Goal: Task Accomplishment & Management: Complete application form

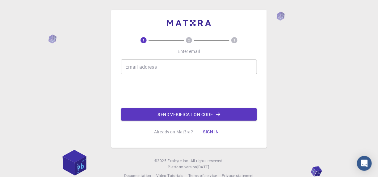
click at [158, 67] on input "Email address" at bounding box center [189, 66] width 136 height 15
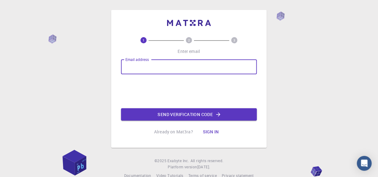
type input "ysayodhya@gmail.com"
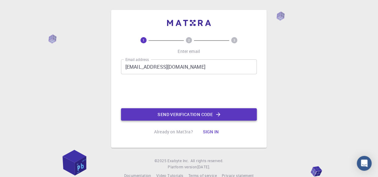
click at [168, 115] on button "Send verification code" at bounding box center [189, 114] width 136 height 12
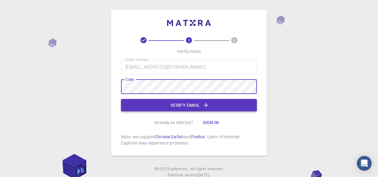
click at [163, 107] on button "Verify email" at bounding box center [189, 105] width 136 height 12
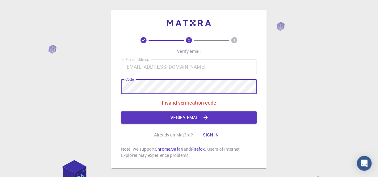
click at [107, 85] on div "2 3 Verify email Email address ysayodhya@gmail.com Email address Code Code Inva…" at bounding box center [189, 104] width 378 height 209
click at [162, 114] on button "Verify email" at bounding box center [189, 117] width 136 height 12
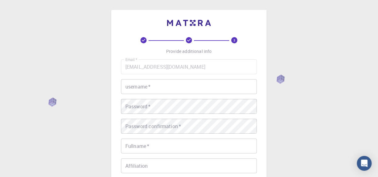
click at [203, 83] on input "username   *" at bounding box center [189, 86] width 136 height 15
click at [161, 84] on input "username   *" at bounding box center [189, 86] width 136 height 15
click at [141, 90] on input "username   *" at bounding box center [189, 86] width 136 height 15
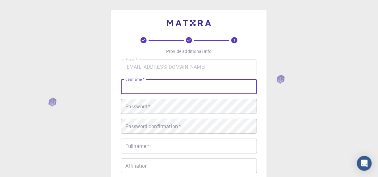
paste input "ysayodhya@gmail.com"
type input "ysayodhya@gmail.com"
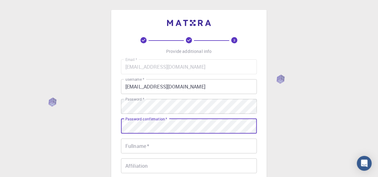
click at [170, 140] on input "Fullname   *" at bounding box center [189, 145] width 136 height 15
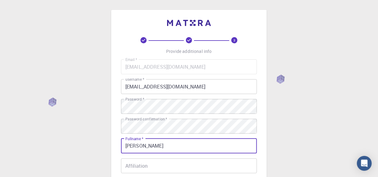
type input "Yuvraj Singh"
click at [170, 162] on input "Affiliation" at bounding box center [189, 165] width 136 height 15
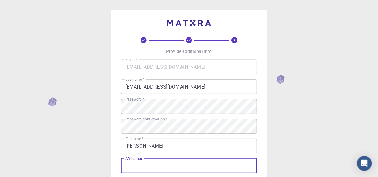
type input "F"
click at [170, 162] on input "GITM" at bounding box center [189, 165] width 136 height 15
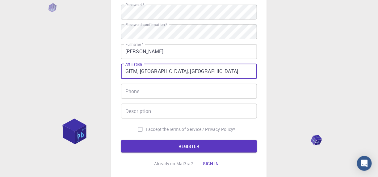
scroll to position [115, 0]
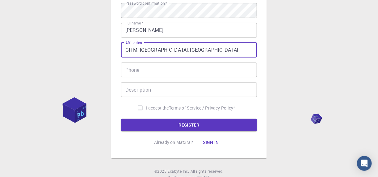
type input "GITM, Lucknow, India"
click at [139, 107] on input "I accept the Terms of Service / Privacy Policy *" at bounding box center [140, 108] width 12 height 12
checkbox input "true"
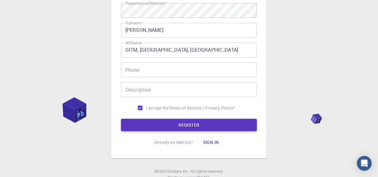
click at [157, 122] on button "REGISTER" at bounding box center [189, 125] width 136 height 12
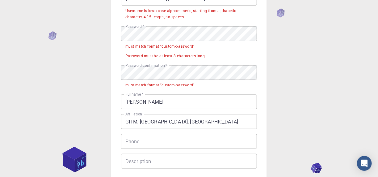
scroll to position [57, 0]
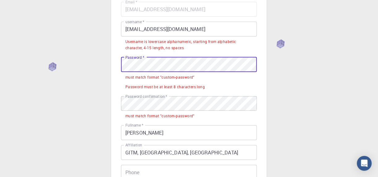
click at [95, 63] on div "3 Provide additional info Email   * ysayodhya@gmail.com Email   * username   * …" at bounding box center [189, 122] width 378 height 359
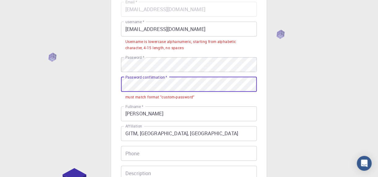
click at [102, 84] on div "3 Provide additional info Email   * ysayodhya@gmail.com Email   * username   * …" at bounding box center [189, 112] width 378 height 339
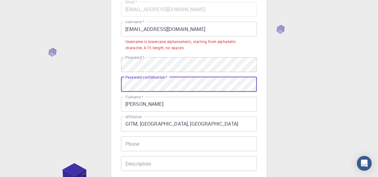
click at [292, 89] on div "3 Provide additional info Email   * ysayodhya@gmail.com Email   * username   * …" at bounding box center [189, 108] width 378 height 330
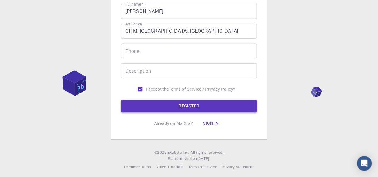
drag, startPoint x: 204, startPoint y: 106, endPoint x: 219, endPoint y: 106, distance: 14.5
click at [204, 106] on button "REGISTER" at bounding box center [189, 106] width 136 height 12
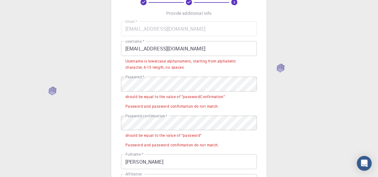
scroll to position [34, 0]
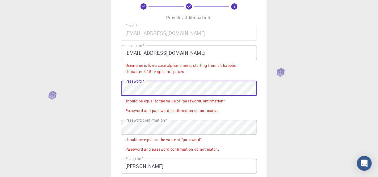
click at [117, 81] on div "3 Provide additional info Email   * ysayodhya@gmail.com Email   * username   * …" at bounding box center [189, 134] width 156 height 317
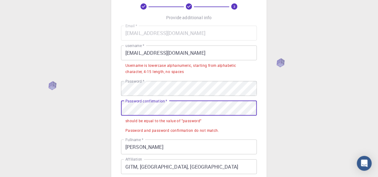
click at [109, 107] on div "3 Provide additional info Email   * ysayodhya@gmail.com Email   * username   * …" at bounding box center [189, 140] width 378 height 349
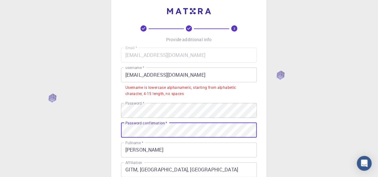
scroll to position [3, 0]
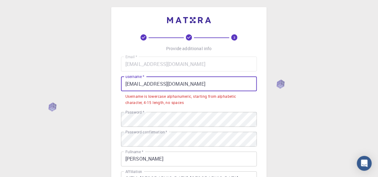
drag, startPoint x: 195, startPoint y: 81, endPoint x: 86, endPoint y: 82, distance: 109.3
click at [86, 82] on div "3 Provide additional info Email   * ysayodhya@gmail.com Email   * username   * …" at bounding box center [189, 162] width 378 height 330
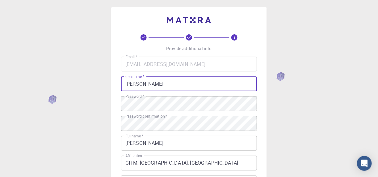
drag, startPoint x: 141, startPoint y: 80, endPoint x: 166, endPoint y: 81, distance: 24.7
click at [166, 81] on input "Yuvraj Singh" at bounding box center [189, 83] width 136 height 15
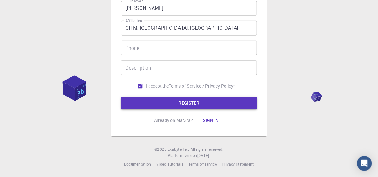
click at [213, 103] on button "REGISTER" at bounding box center [189, 103] width 136 height 12
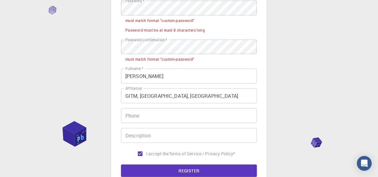
scroll to position [58, 0]
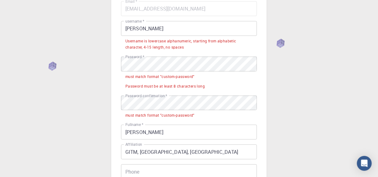
click at [128, 30] on input "Yuvraj" at bounding box center [189, 28] width 136 height 15
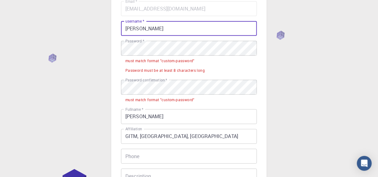
type input "yuvraj"
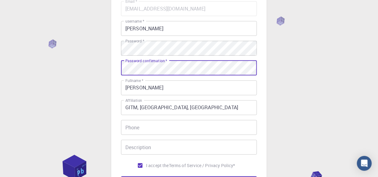
scroll to position [137, 0]
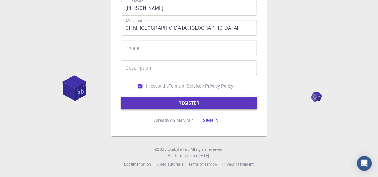
click at [226, 107] on button "REGISTER" at bounding box center [189, 103] width 136 height 12
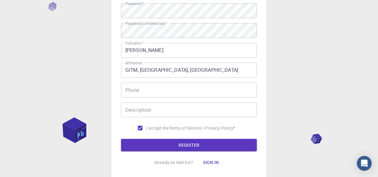
scroll to position [107, 0]
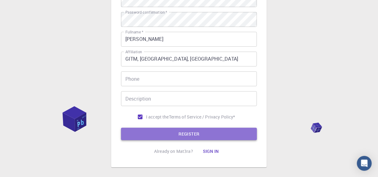
click at [224, 132] on button "REGISTER" at bounding box center [189, 134] width 136 height 12
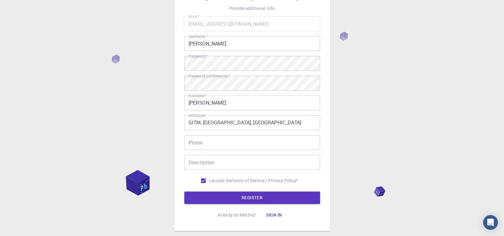
scroll to position [78, 0]
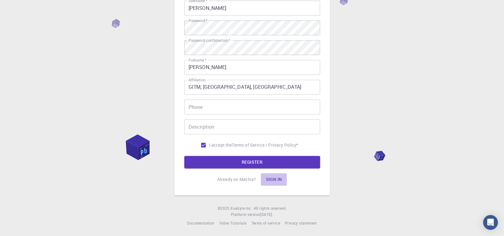
click at [279, 176] on button "Sign in" at bounding box center [274, 179] width 26 height 12
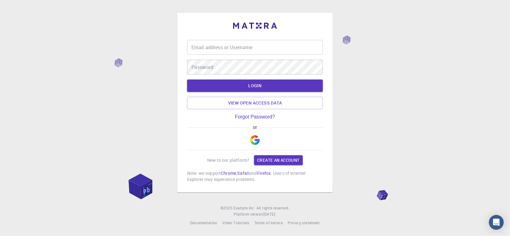
type input "yuvraj"
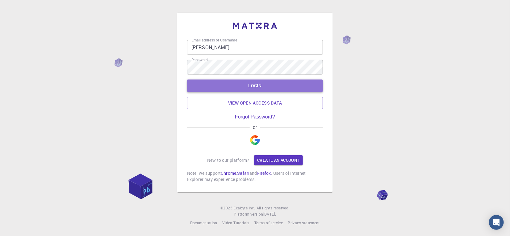
click at [289, 90] on button "LOGIN" at bounding box center [255, 85] width 136 height 12
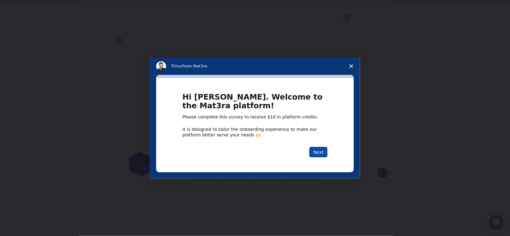
click at [320, 152] on button "Next" at bounding box center [318, 152] width 18 height 10
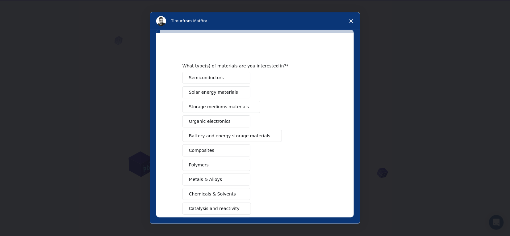
scroll to position [41, 0]
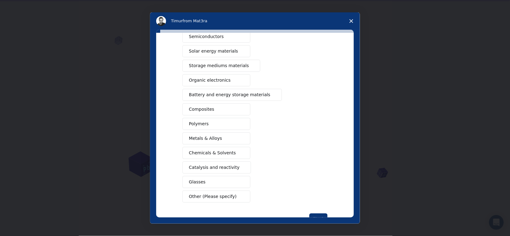
click at [213, 150] on span "Chemicals & Solvents" at bounding box center [212, 152] width 47 height 6
click at [213, 164] on span "Catalysis and reactivity" at bounding box center [214, 167] width 51 height 6
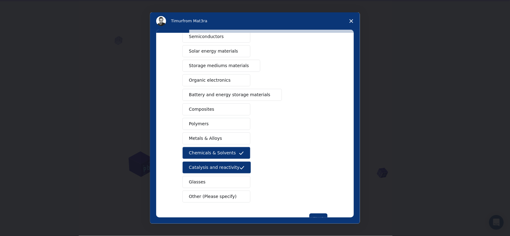
scroll to position [61, 0]
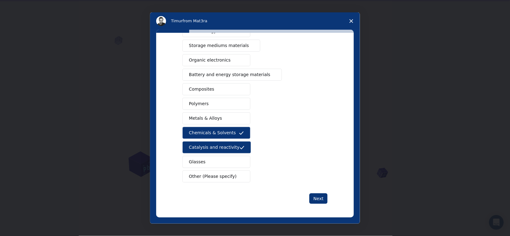
click at [196, 174] on span "Other (Please specify)" at bounding box center [213, 176] width 48 height 6
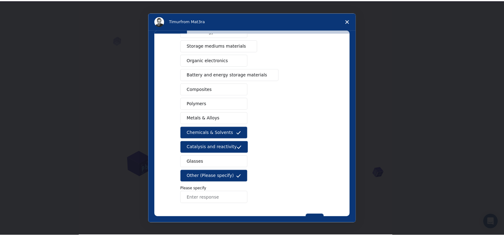
scroll to position [83, 0]
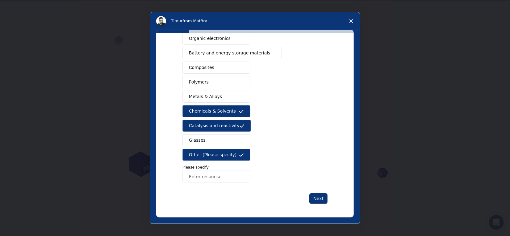
click at [222, 171] on input "Enter response" at bounding box center [216, 176] width 68 height 12
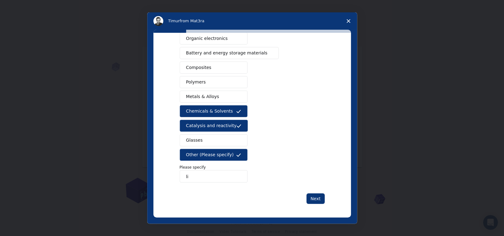
type input "l"
type input "Ligand and protein"
click at [310, 176] on button "Next" at bounding box center [316, 198] width 18 height 10
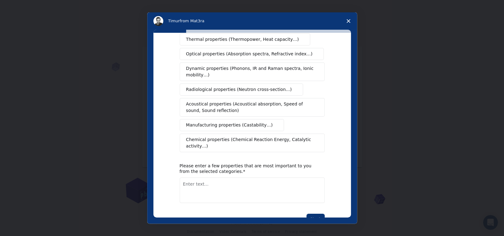
scroll to position [93, 0]
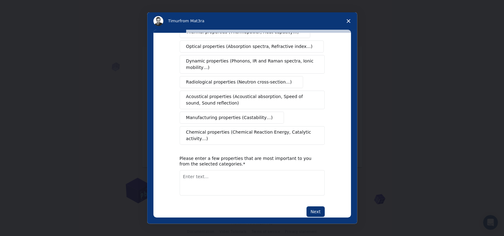
click at [237, 172] on textarea "Enter text..." at bounding box center [252, 182] width 145 height 25
click at [312, 176] on button "Next" at bounding box center [316, 211] width 18 height 10
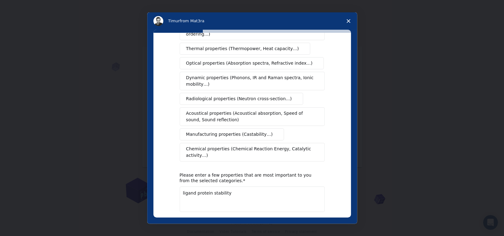
scroll to position [101, 0]
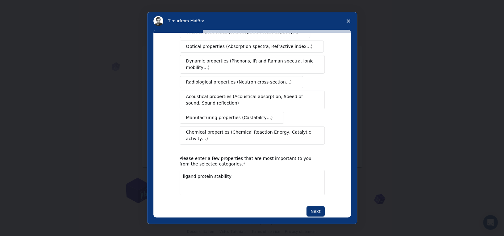
click at [209, 170] on textarea "ligand protein stability" at bounding box center [252, 182] width 145 height 25
click at [204, 170] on textarea "stability" at bounding box center [252, 182] width 145 height 25
type textarea "s"
type textarea "Molecular dynamic simulation"
click at [309, 176] on button "Next" at bounding box center [316, 211] width 18 height 10
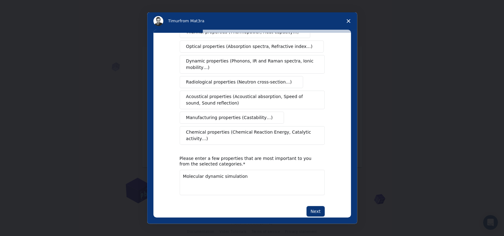
scroll to position [93, 0]
click at [238, 126] on button "Chemical properties (Chemical Reaction Energy, Catalytic activity…)" at bounding box center [252, 135] width 145 height 19
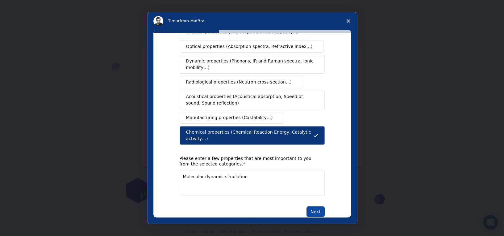
click at [315, 176] on button "Next" at bounding box center [316, 211] width 18 height 10
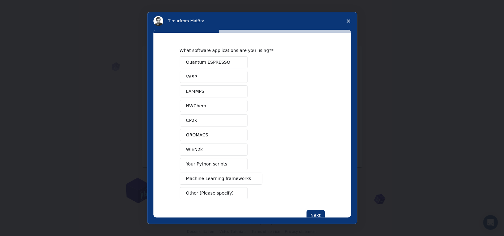
click at [226, 137] on button "GROMACS" at bounding box center [214, 135] width 68 height 12
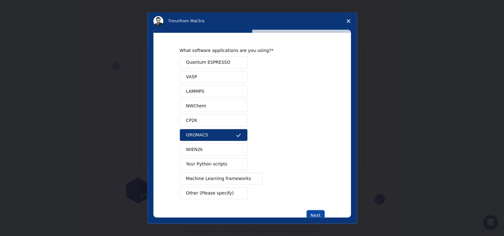
click at [315, 176] on button "Next" at bounding box center [316, 215] width 18 height 10
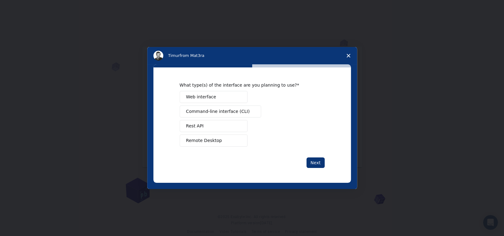
click at [204, 95] on span "Web interface" at bounding box center [201, 97] width 30 height 6
click at [313, 161] on button "Next" at bounding box center [316, 162] width 18 height 10
click at [243, 140] on button "Other (Please specify)" at bounding box center [214, 140] width 68 height 12
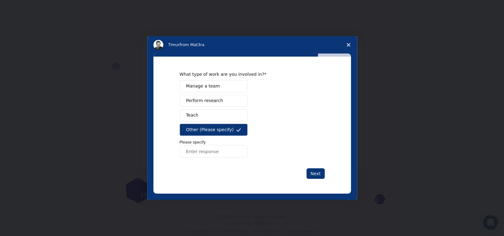
click at [219, 147] on input "Enter response" at bounding box center [214, 151] width 68 height 12
type input "D"
type input "Student"
click at [312, 170] on button "Next" at bounding box center [316, 173] width 18 height 10
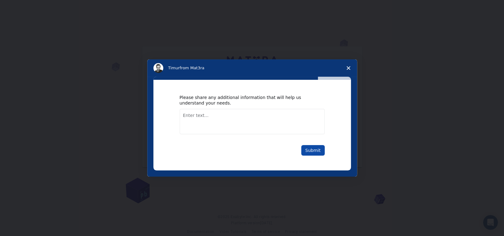
click at [315, 148] on button "Submit" at bounding box center [312, 150] width 23 height 10
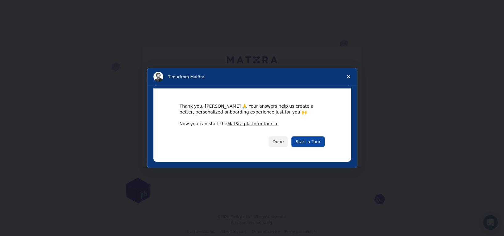
click at [311, 139] on link "Start a Tour" at bounding box center [308, 141] width 33 height 10
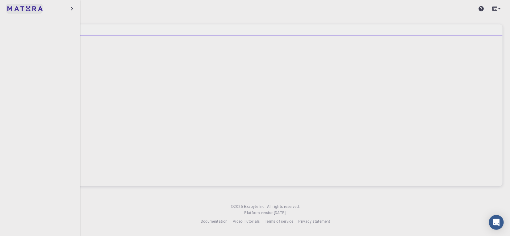
click at [12, 9] on img at bounding box center [11, 9] width 9 height 6
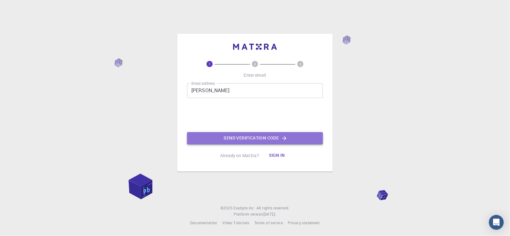
click at [214, 136] on button "Send verification code" at bounding box center [255, 138] width 136 height 12
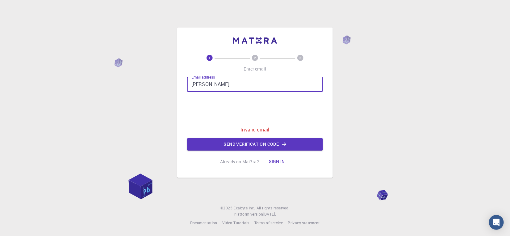
click at [209, 86] on input "yuvraj" at bounding box center [255, 84] width 136 height 15
type input "y"
type input "ysayodhya@gmail.com"
click at [245, 143] on button "Send verification code" at bounding box center [255, 144] width 136 height 12
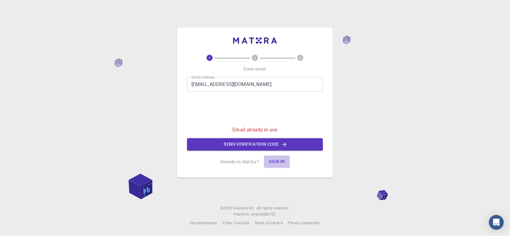
click at [277, 160] on button "Sign in" at bounding box center [277, 161] width 26 height 12
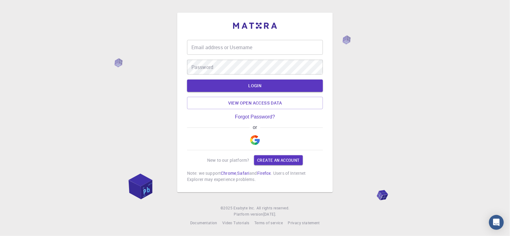
type input "yuvraj"
click at [253, 86] on button "LOGIN" at bounding box center [255, 85] width 136 height 12
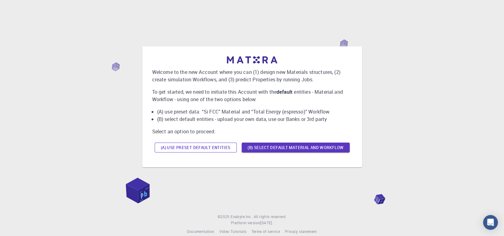
click at [190, 143] on button "(A) Use preset default entities" at bounding box center [196, 147] width 82 height 10
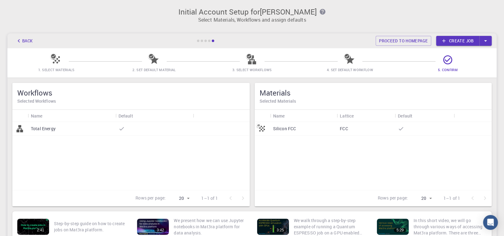
click at [465, 40] on link "Create job" at bounding box center [457, 41] width 43 height 10
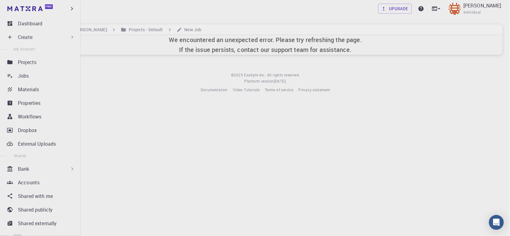
click at [37, 37] on div "Create" at bounding box center [46, 36] width 57 height 7
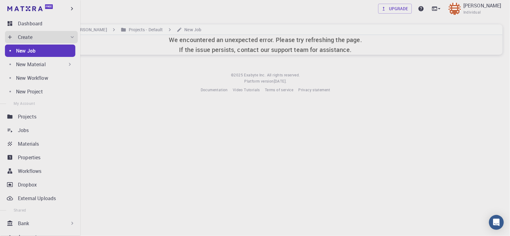
click at [46, 50] on div "New Job" at bounding box center [45, 50] width 59 height 7
click at [30, 50] on p "New Job" at bounding box center [25, 50] width 19 height 7
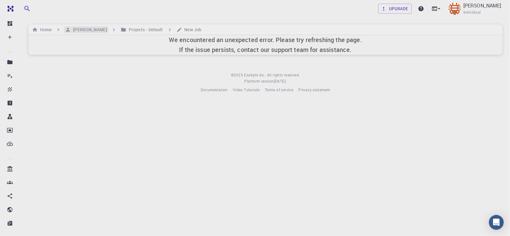
click at [83, 29] on h6 "Yuvraj Singh" at bounding box center [89, 29] width 36 height 7
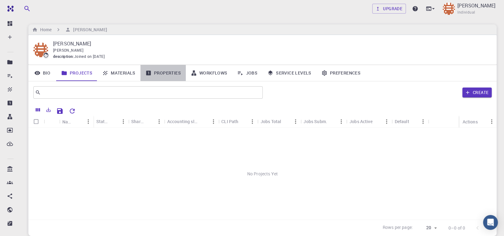
click at [169, 73] on link "Properties" at bounding box center [163, 73] width 45 height 16
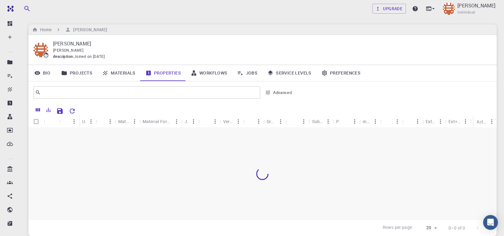
click at [211, 74] on link "Workflows" at bounding box center [209, 73] width 47 height 16
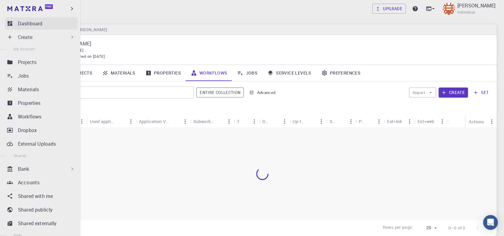
click at [12, 22] on icon at bounding box center [10, 23] width 6 height 6
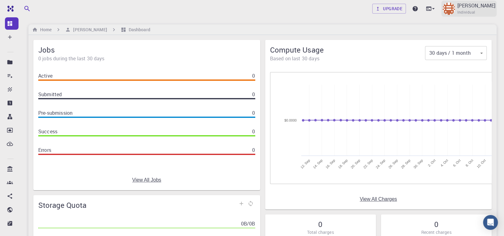
click at [484, 6] on p "Yuvraj Singh" at bounding box center [477, 5] width 38 height 7
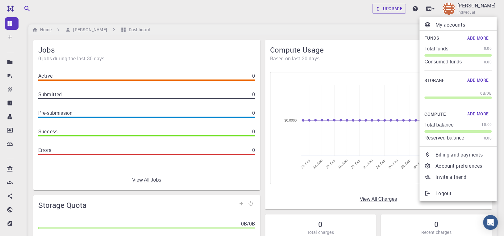
click at [444, 191] on p "Logout" at bounding box center [464, 192] width 56 height 7
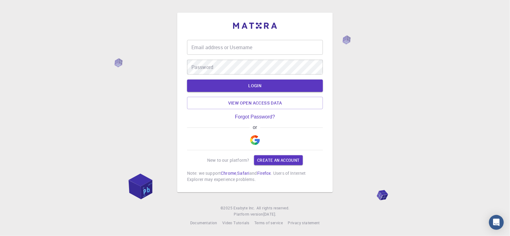
type input "yuvraj"
